Goal: Navigation & Orientation: Find specific page/section

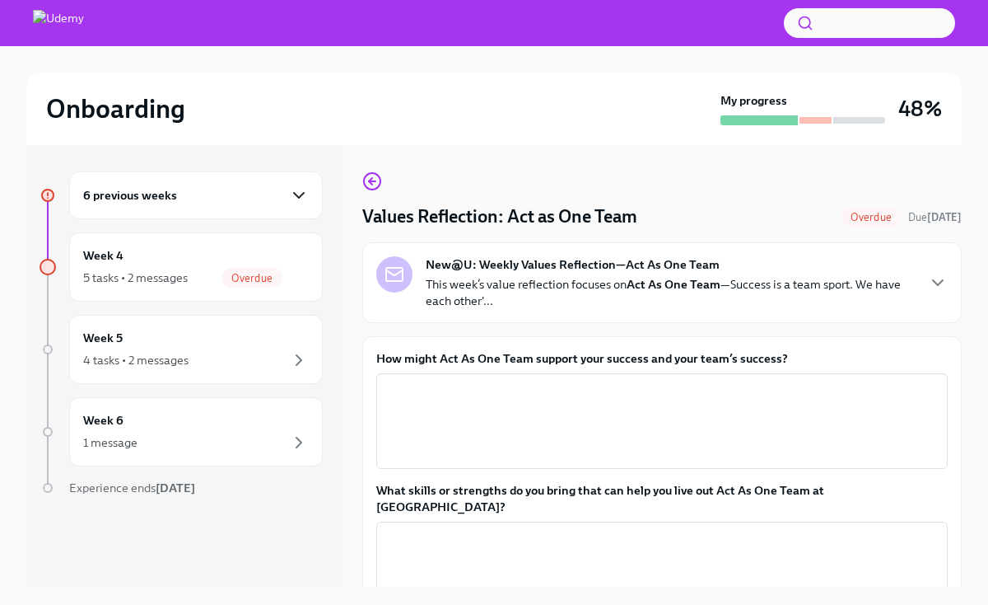
click at [303, 204] on icon "button" at bounding box center [299, 195] width 20 height 20
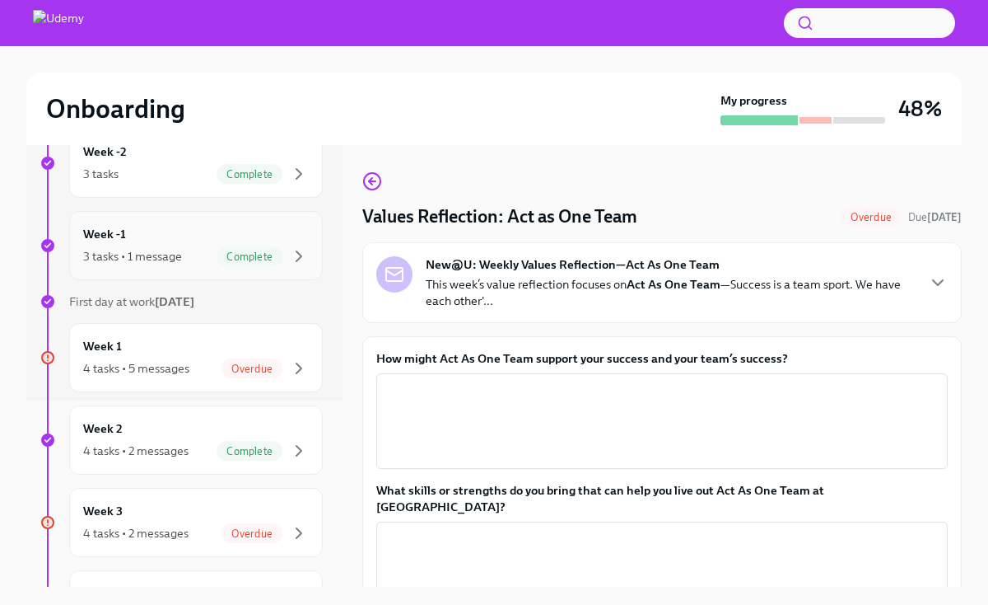
scroll to position [217, 0]
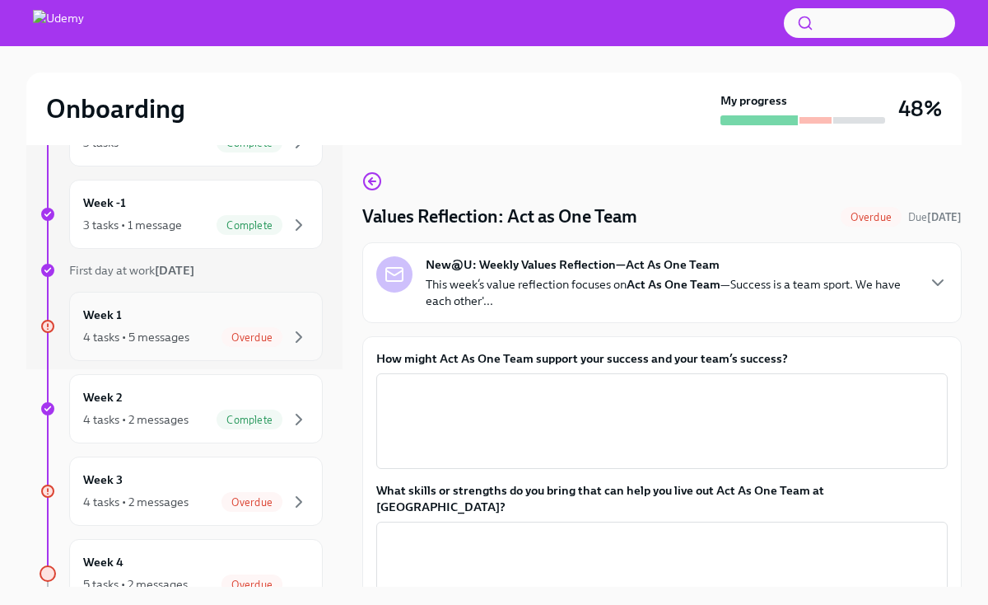
click at [187, 351] on div "Week 1 4 tasks • 5 messages Overdue" at bounding box center [196, 326] width 254 height 69
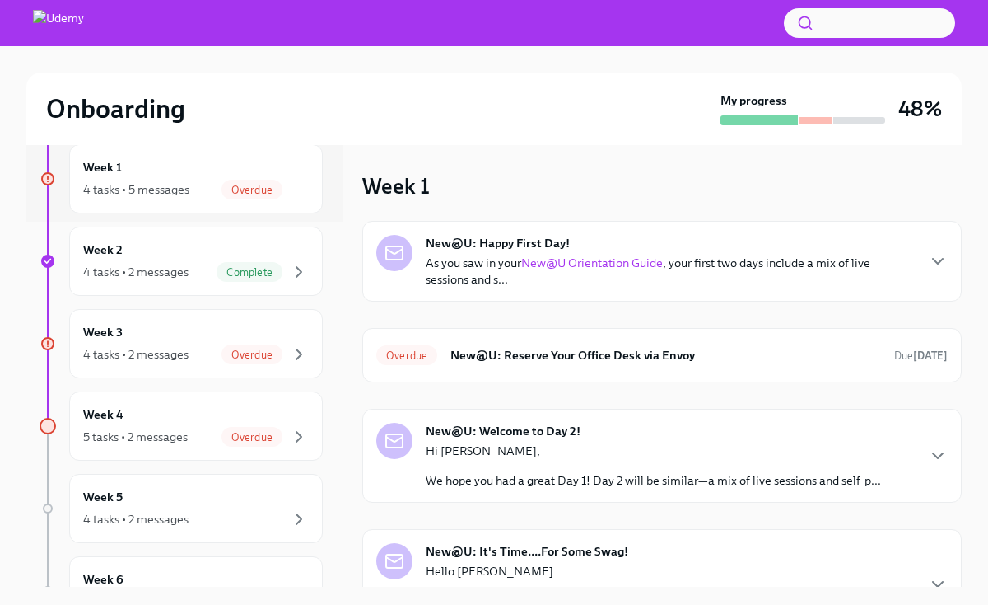
scroll to position [368, 0]
click at [166, 334] on div "Week 3 4 tasks • 2 messages Overdue" at bounding box center [196, 340] width 226 height 41
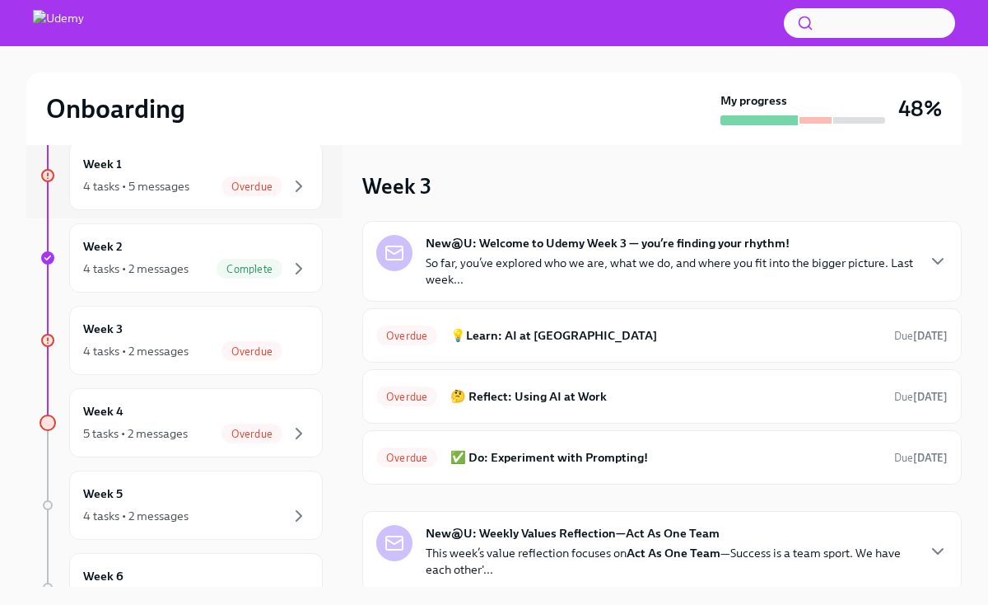
click at [606, 255] on p "So far, you’ve explored who we are, what we do, and where you fit into the bigg…" at bounding box center [670, 271] width 489 height 33
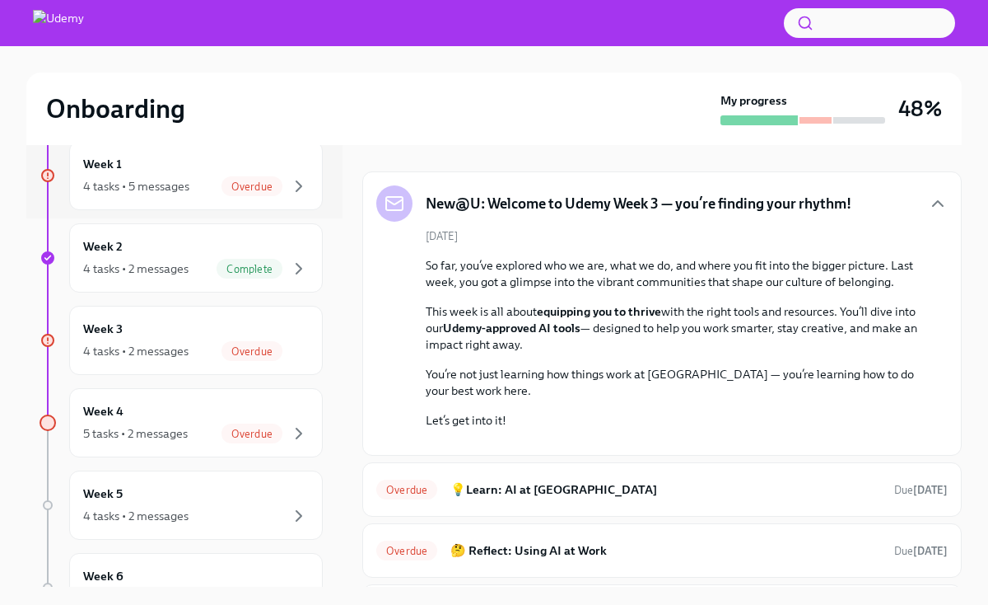
scroll to position [52, 0]
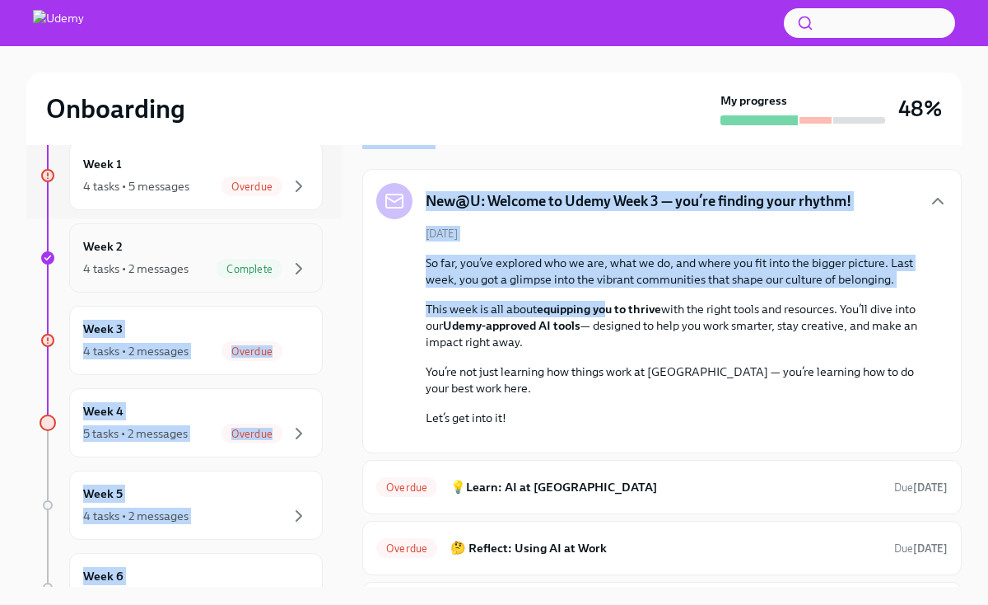
drag, startPoint x: 610, startPoint y: 308, endPoint x: 259, endPoint y: 287, distance: 351.5
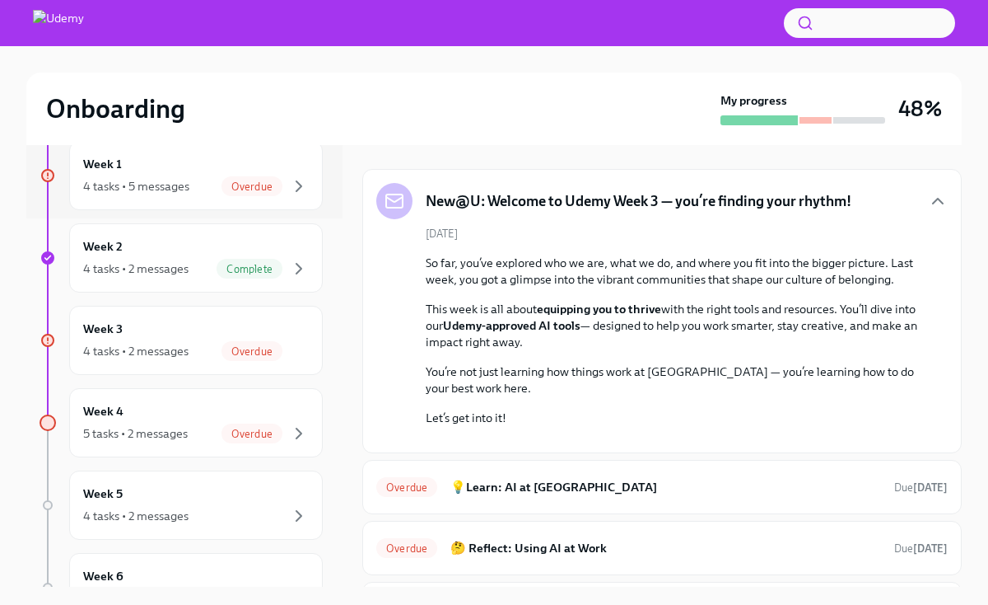
click at [694, 339] on p "This week is all about equipping you to thrive with the right tools and resourc…" at bounding box center [674, 325] width 496 height 49
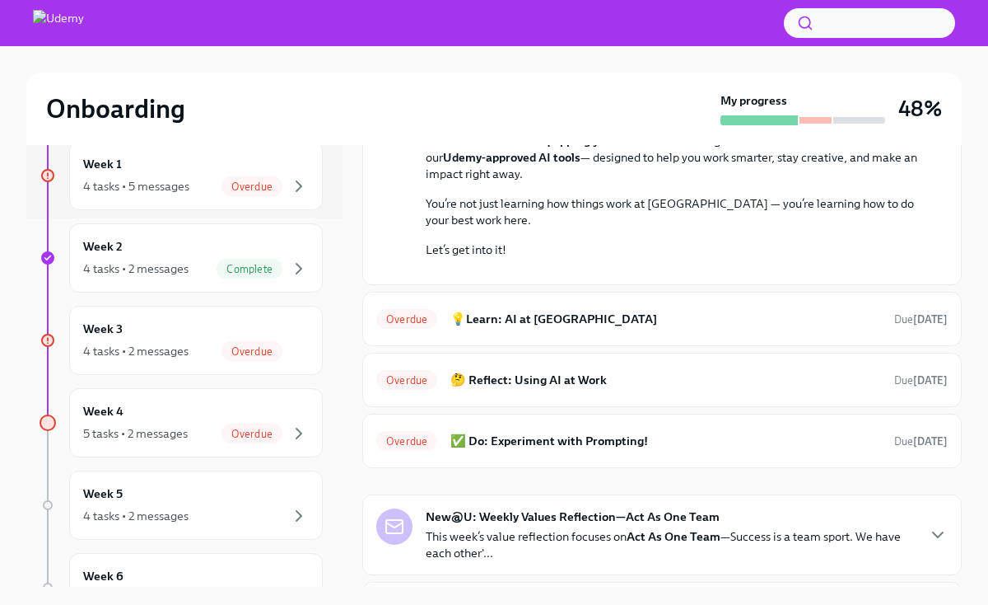
scroll to position [222, 0]
